Goal: Check status: Check status

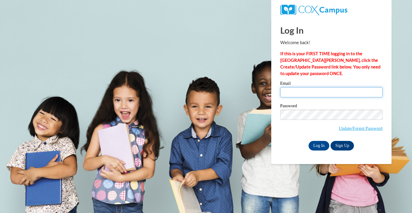
click at [301, 94] on input "Email" at bounding box center [331, 92] width 102 height 10
type input "[EMAIL_ADDRESS][DOMAIN_NAME]"
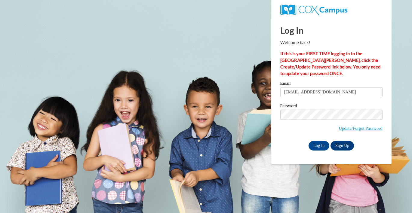
click at [311, 87] on label "Email" at bounding box center [331, 84] width 102 height 6
click at [311, 87] on input "[EMAIL_ADDRESS][DOMAIN_NAME]" at bounding box center [331, 92] width 102 height 10
click at [311, 87] on label "Email" at bounding box center [331, 84] width 102 height 6
click at [311, 87] on input "[EMAIL_ADDRESS][DOMAIN_NAME]" at bounding box center [331, 92] width 102 height 10
click at [318, 146] on input "Log In" at bounding box center [319, 146] width 21 height 10
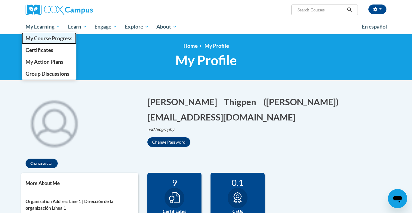
click at [48, 42] on link "My Course Progress" at bounding box center [49, 38] width 55 height 12
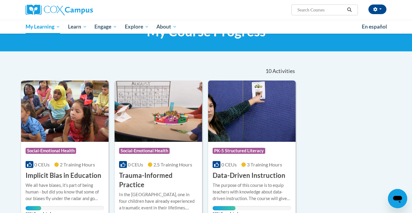
scroll to position [28, 0]
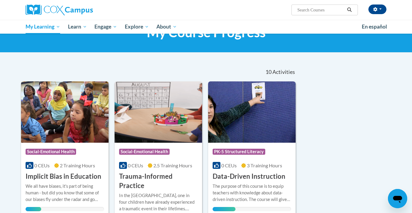
click at [60, 119] on img at bounding box center [65, 111] width 88 height 61
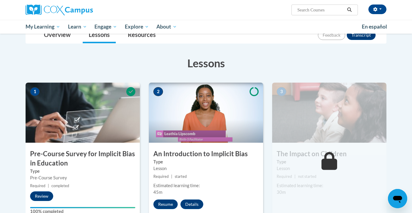
scroll to position [78, 0]
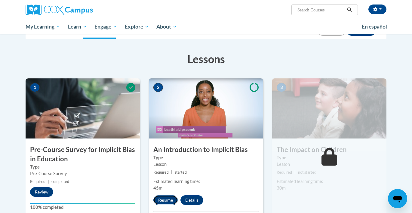
click at [162, 202] on button "Resume" at bounding box center [165, 200] width 24 height 10
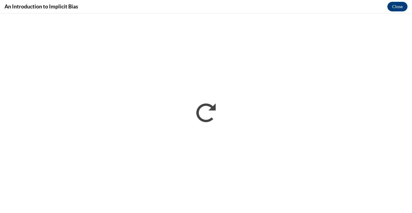
scroll to position [0, 0]
